Goal: Navigation & Orientation: Find specific page/section

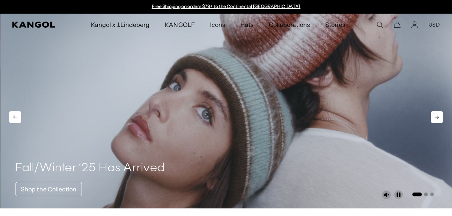
click at [439, 120] on icon at bounding box center [437, 117] width 12 height 12
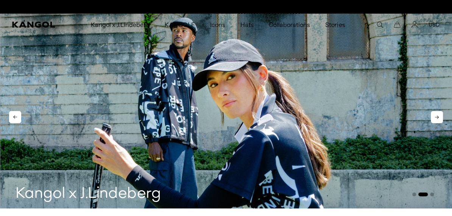
scroll to position [0, 156]
click at [439, 119] on icon at bounding box center [437, 117] width 12 height 12
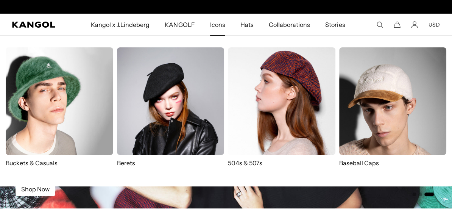
scroll to position [0, 0]
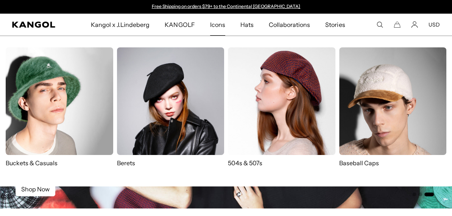
click at [293, 94] on img at bounding box center [282, 101] width 108 height 108
